Goal: Information Seeking & Learning: Find specific fact

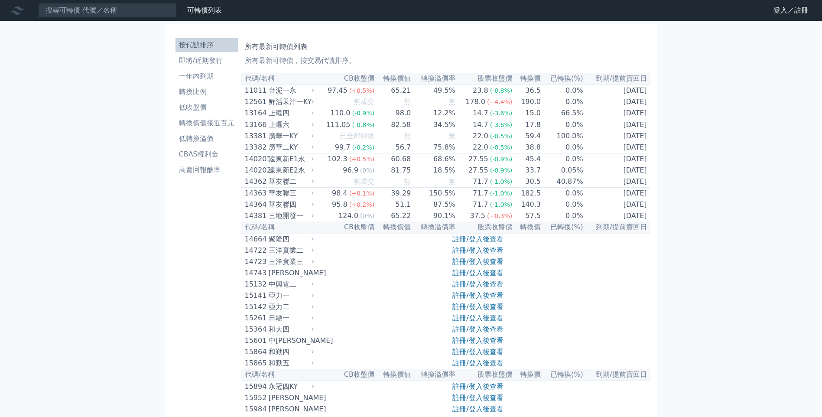
click at [205, 45] on li "按代號排序" at bounding box center [206, 45] width 62 height 10
click at [123, 12] on input at bounding box center [107, 10] width 139 height 15
click at [140, 9] on input at bounding box center [107, 10] width 139 height 15
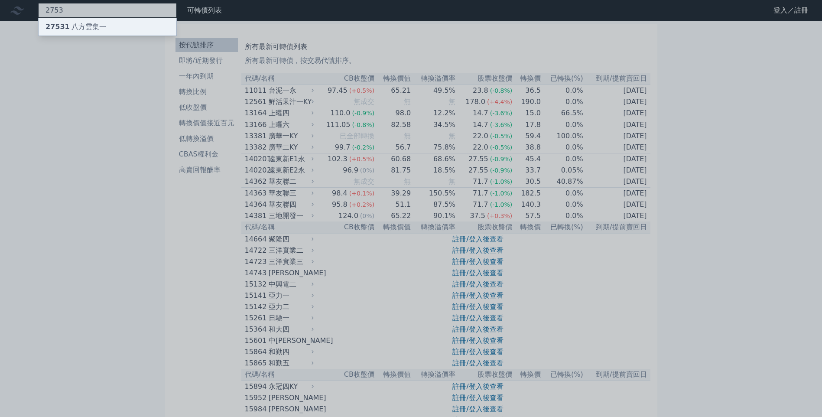
type input "2753"
click at [130, 23] on div "27531 八方雲集一" at bounding box center [108, 26] width 138 height 17
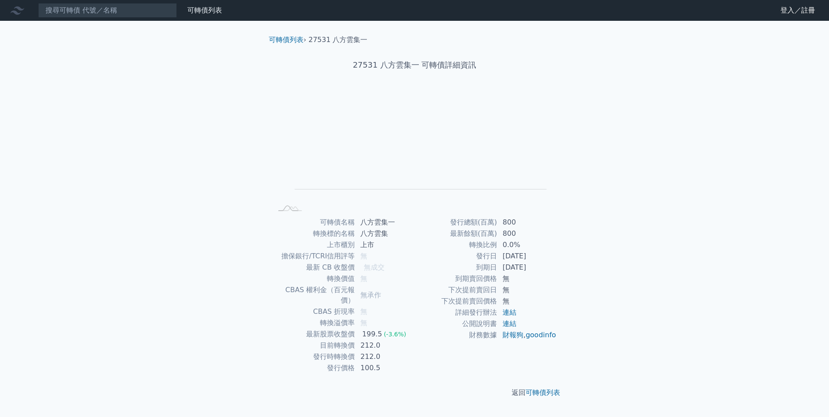
click at [518, 253] on td "[DATE]" at bounding box center [526, 255] width 59 height 11
click at [92, 8] on input at bounding box center [107, 10] width 139 height 15
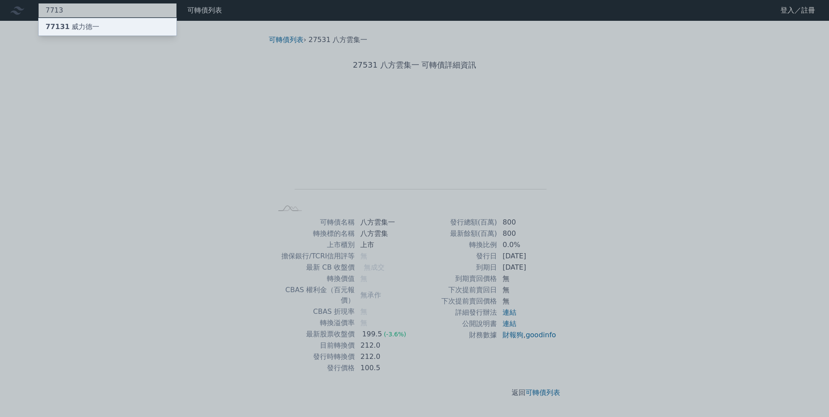
type input "7713"
click at [91, 27] on div "77131 威力德一" at bounding box center [72, 27] width 54 height 10
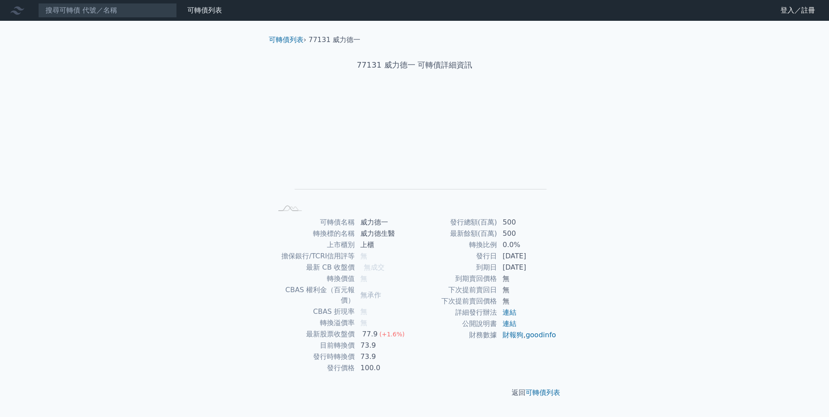
click at [16, 10] on icon at bounding box center [17, 10] width 14 height 14
click at [13, 12] on icon at bounding box center [17, 10] width 14 height 8
click at [156, 68] on div "可轉債列表 財務數據 可轉債列表 財務數據 登入／註冊 登入／註冊 可轉債列表 › 77131 威力德一 77131 威力德一 可轉債詳細資訊 Zoom Ou…" at bounding box center [414, 208] width 829 height 417
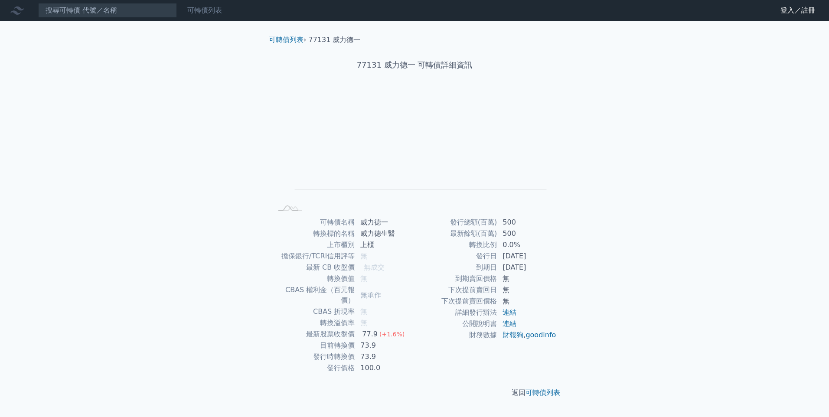
click at [201, 14] on link "可轉債列表" at bounding box center [204, 10] width 35 height 8
